Goal: Check status

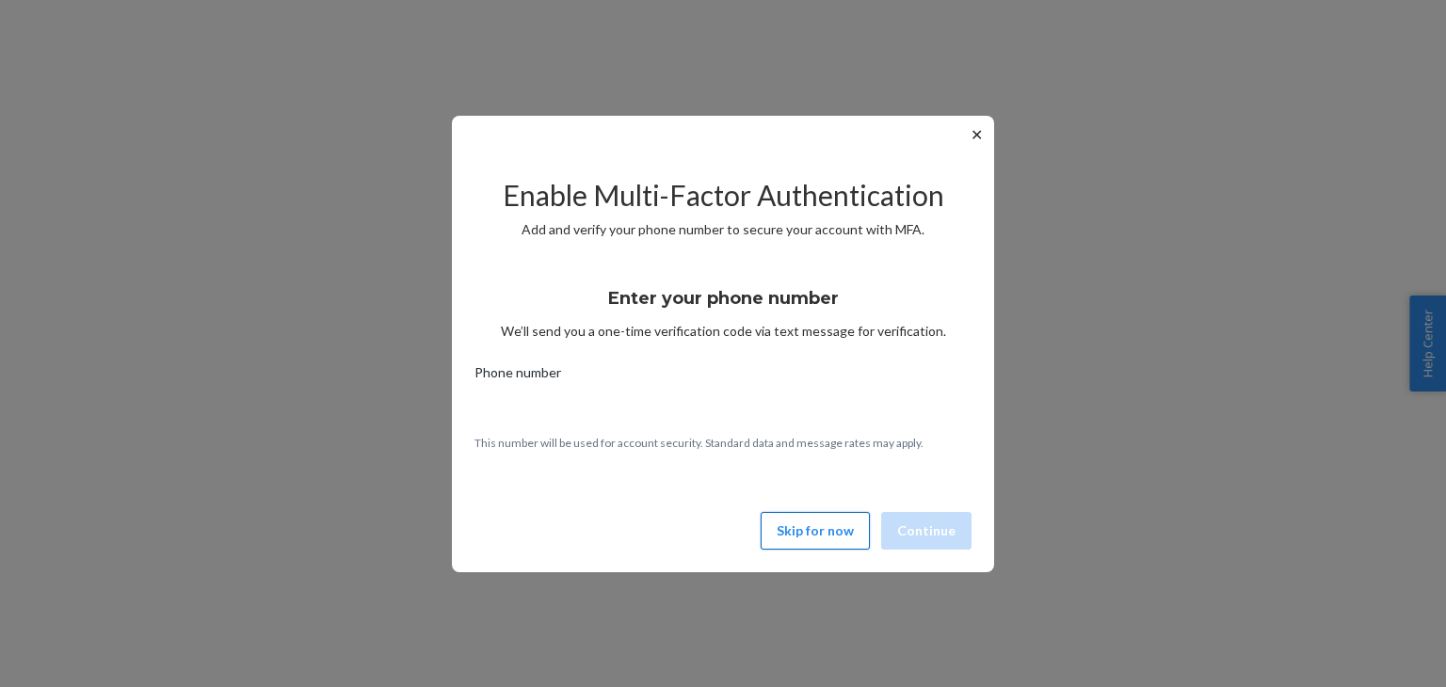
click at [808, 530] on button "Skip for now" at bounding box center [815, 531] width 109 height 38
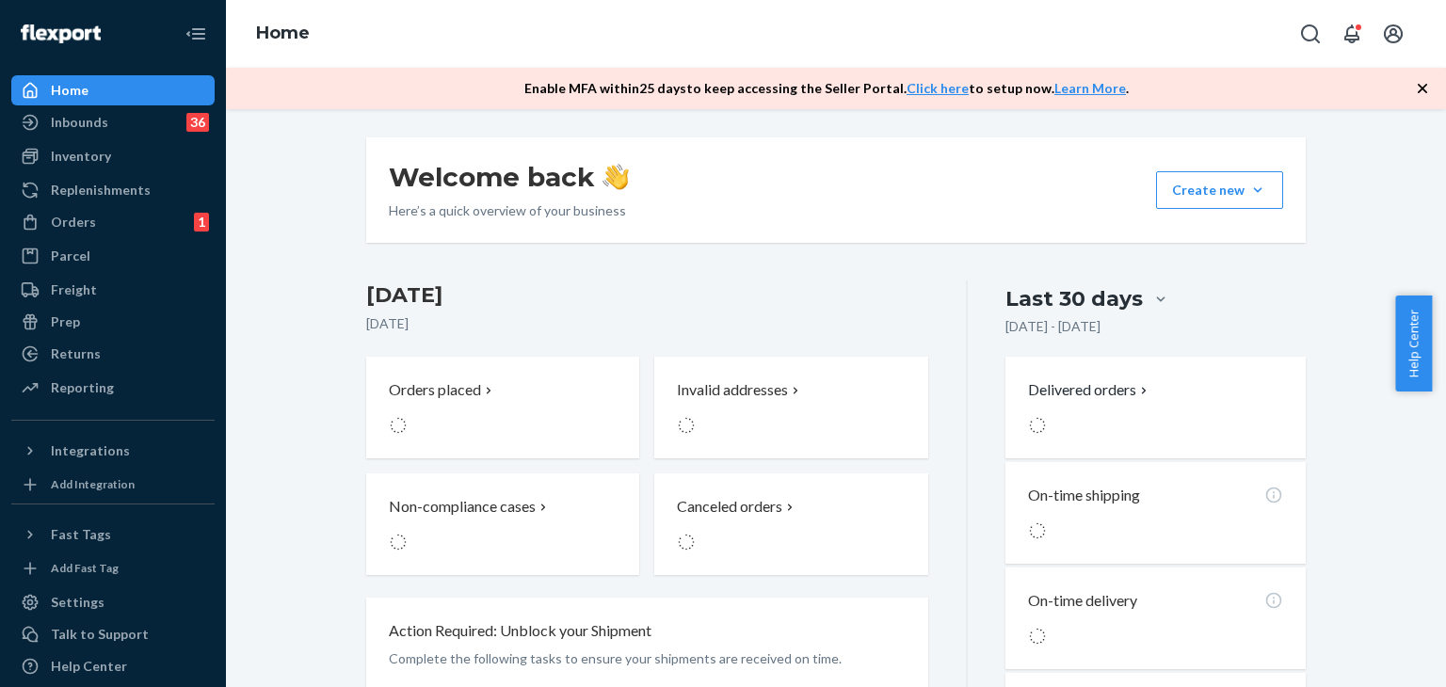
drag, startPoint x: 113, startPoint y: 214, endPoint x: 341, endPoint y: 89, distance: 259.5
click at [113, 214] on div "Orders 1" at bounding box center [113, 222] width 200 height 26
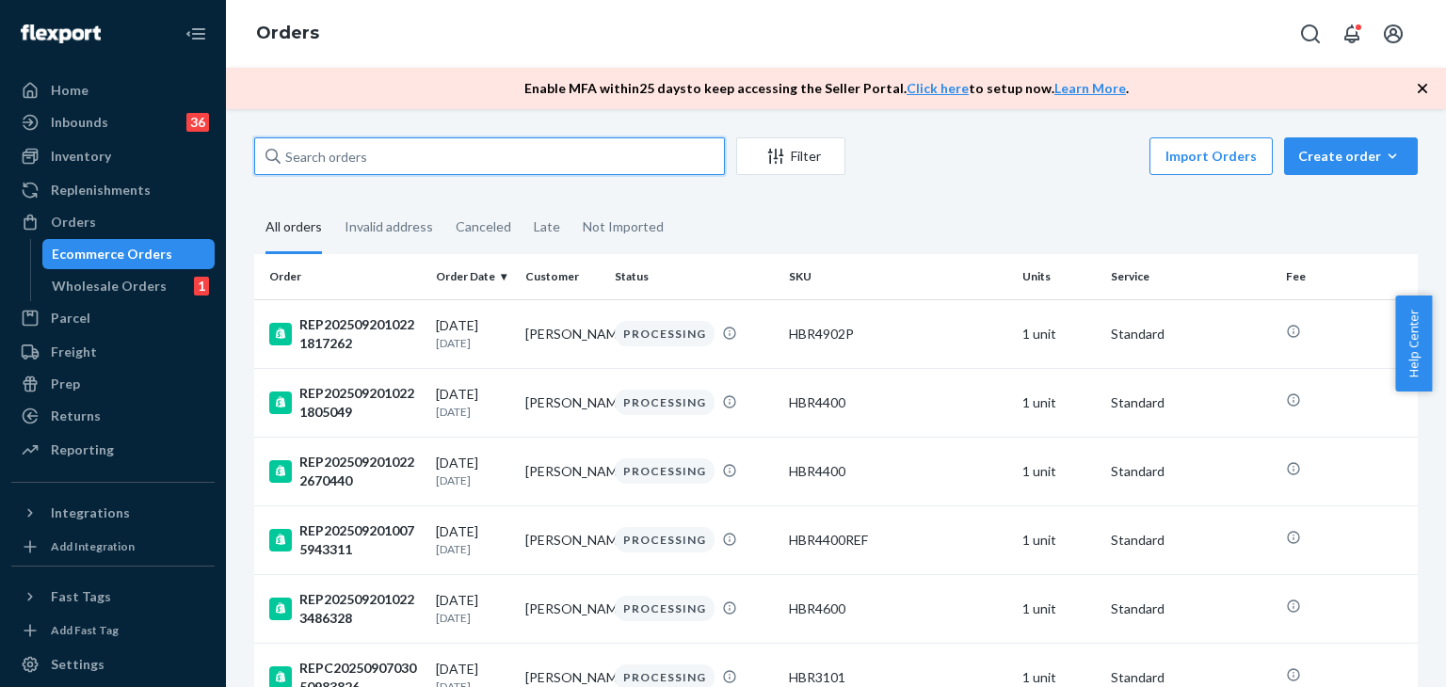
click at [502, 163] on input "text" at bounding box center [489, 156] width 471 height 38
paste input "SHOP1126226"
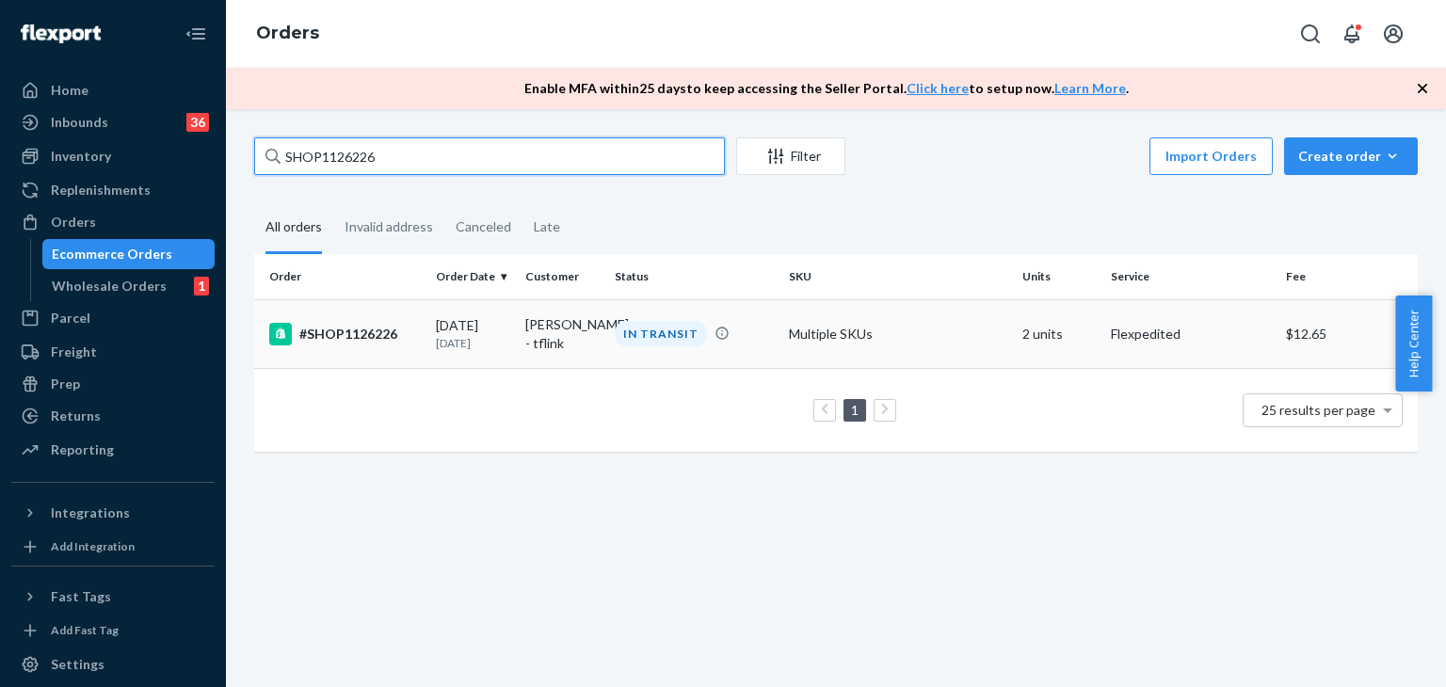
type input "SHOP1126226"
click at [353, 327] on div "#SHOP1126226" at bounding box center [345, 334] width 152 height 23
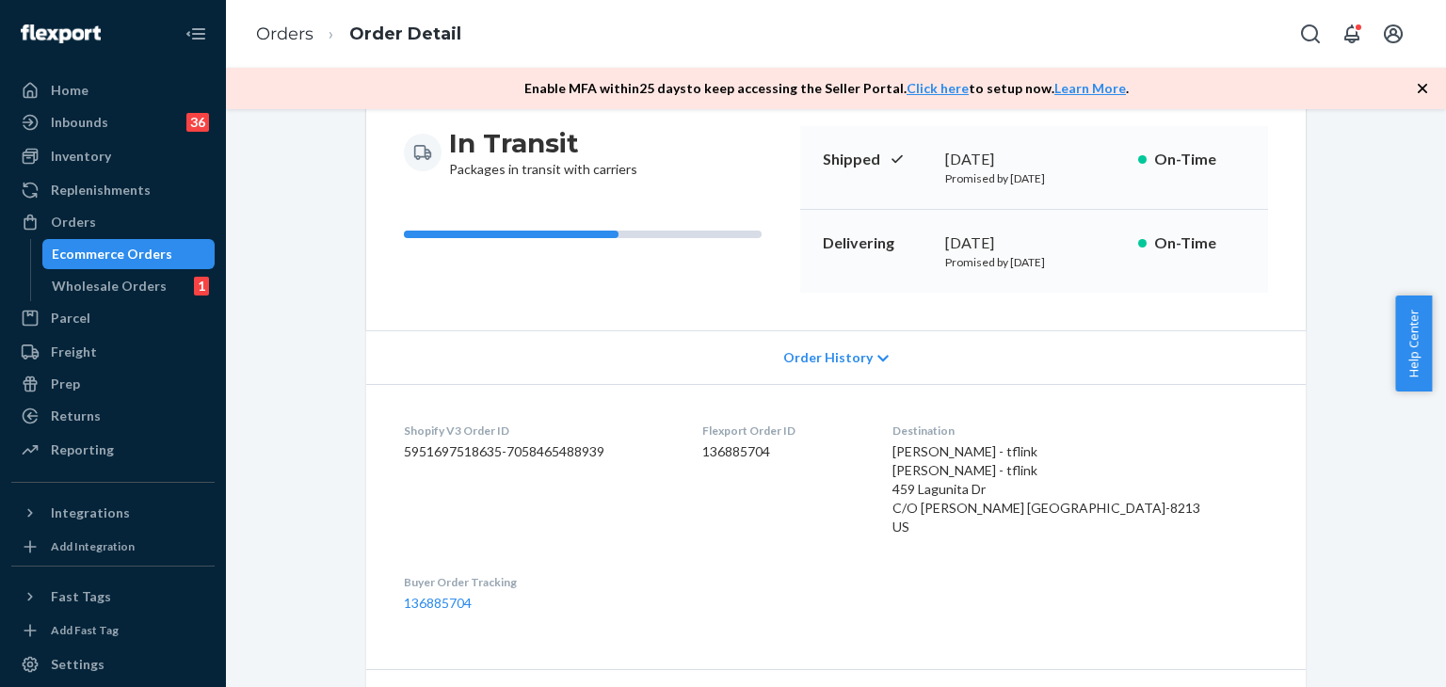
scroll to position [188, 0]
